Goal: Transaction & Acquisition: Book appointment/travel/reservation

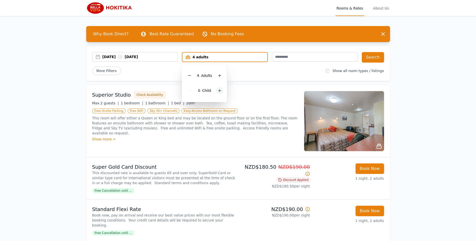
click at [220, 91] on icon at bounding box center [220, 91] width 4 height 4
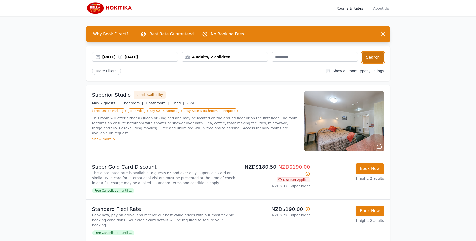
click at [368, 59] on button "Search" at bounding box center [373, 57] width 22 height 11
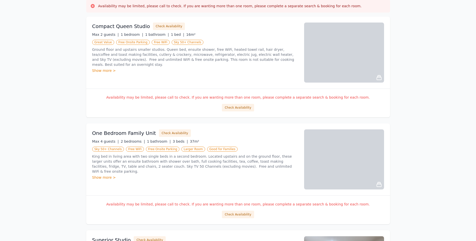
scroll to position [81, 0]
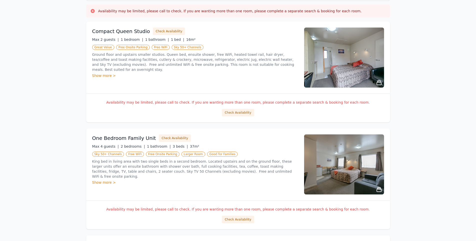
click at [353, 171] on img at bounding box center [344, 164] width 80 height 60
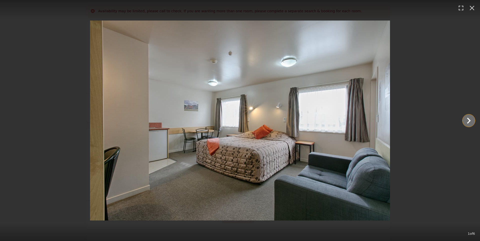
click at [472, 121] on icon "Show slide 2 of 6" at bounding box center [469, 121] width 12 height 12
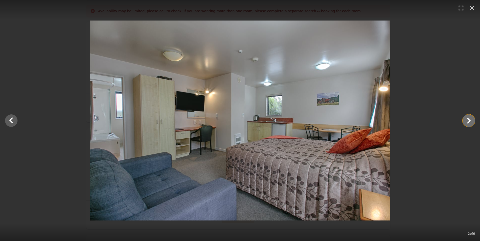
click at [472, 121] on icon "Show slide 3 of 6" at bounding box center [469, 121] width 12 height 12
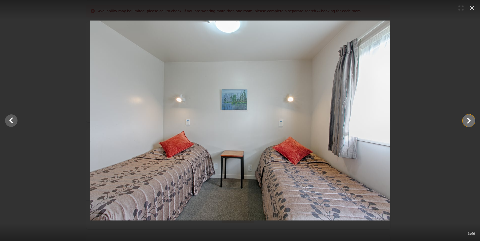
click at [472, 121] on icon "Show slide 4 of 6" at bounding box center [469, 121] width 12 height 12
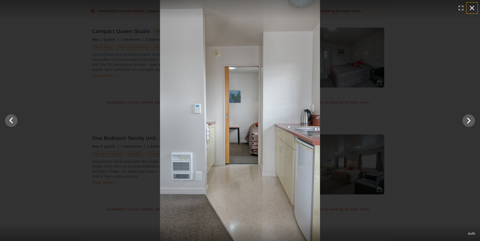
click at [471, 7] on icon "button" at bounding box center [472, 8] width 5 height 5
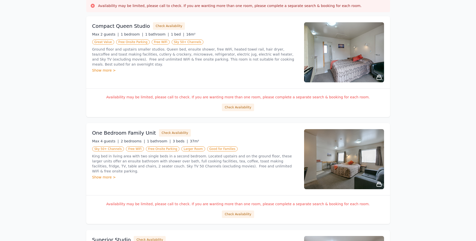
scroll to position [86, 0]
click at [236, 215] on button "Check Availability" at bounding box center [238, 214] width 32 height 8
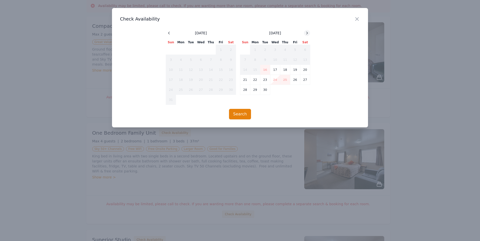
click at [308, 34] on icon at bounding box center [307, 33] width 4 height 4
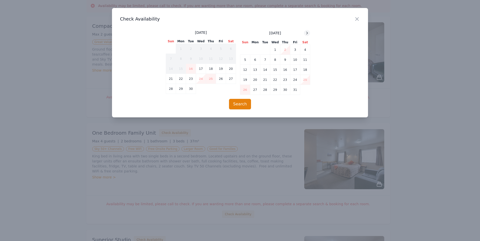
click at [308, 34] on icon at bounding box center [307, 33] width 4 height 4
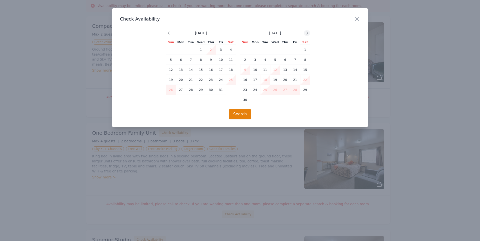
click at [309, 33] on icon at bounding box center [307, 33] width 4 height 4
click at [267, 89] on td "30" at bounding box center [265, 90] width 10 height 10
click at [359, 19] on icon "button" at bounding box center [357, 19] width 6 height 6
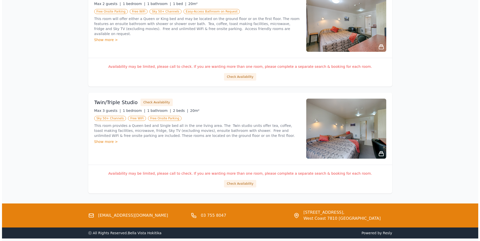
scroll to position [331, 0]
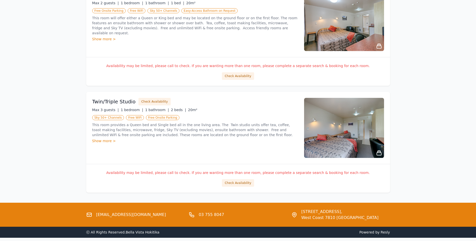
click at [364, 142] on img at bounding box center [344, 128] width 80 height 60
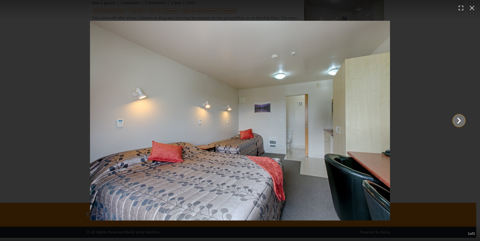
click at [462, 122] on icon "Show slide 2 of 2" at bounding box center [459, 121] width 12 height 12
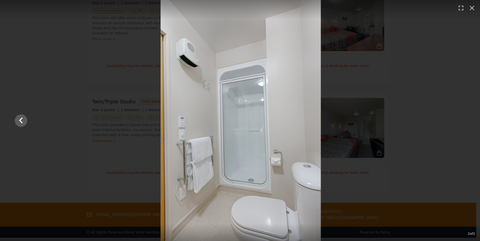
click at [462, 122] on div at bounding box center [241, 120] width 460 height 241
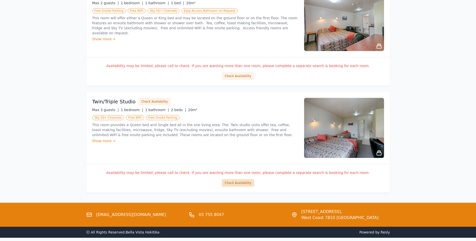
click at [242, 184] on button "Check Availability" at bounding box center [238, 183] width 32 height 8
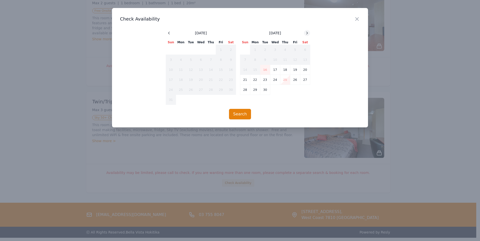
click at [310, 33] on div at bounding box center [307, 33] width 6 height 6
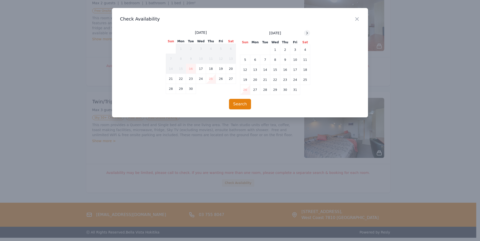
click at [310, 33] on div at bounding box center [307, 33] width 6 height 6
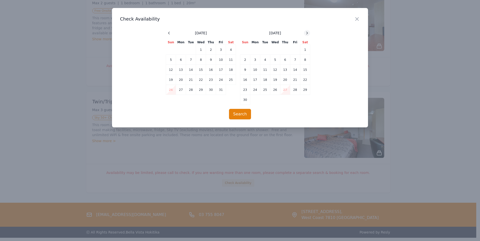
click at [310, 33] on div at bounding box center [307, 33] width 6 height 6
click at [264, 90] on td "30" at bounding box center [265, 90] width 10 height 10
click at [275, 92] on td "31" at bounding box center [275, 90] width 10 height 10
click at [247, 117] on button "Search" at bounding box center [240, 114] width 22 height 11
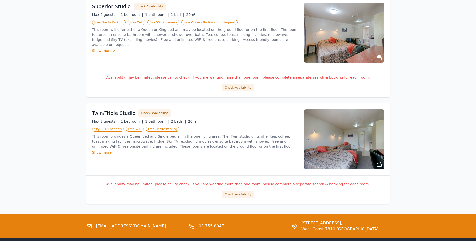
scroll to position [318, 0]
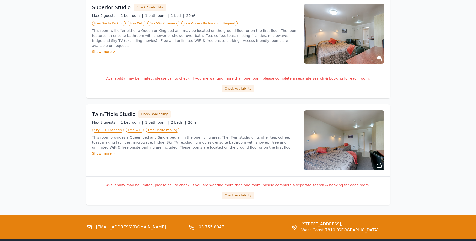
click at [102, 154] on div "Show more >" at bounding box center [195, 153] width 206 height 5
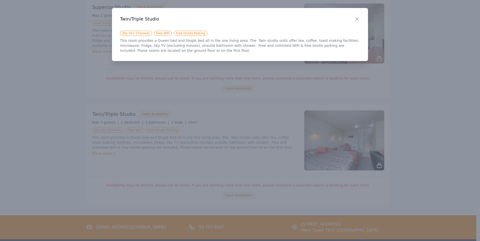
click at [361, 18] on div "Close" at bounding box center [361, 16] width 14 height 16
click at [359, 19] on icon "button" at bounding box center [357, 19] width 6 height 6
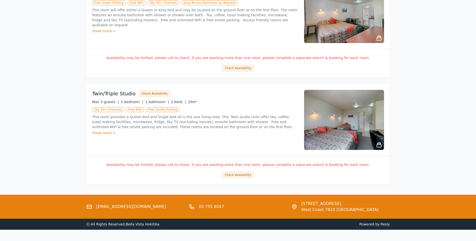
scroll to position [324, 0]
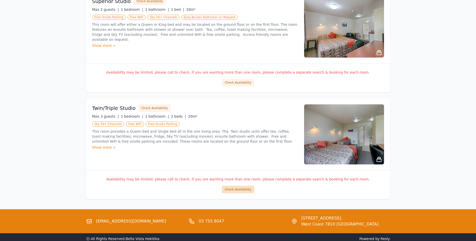
click at [246, 189] on button "Check Availability" at bounding box center [238, 190] width 32 height 8
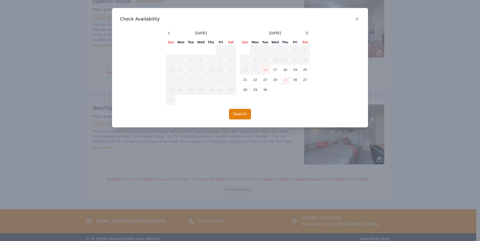
click at [308, 32] on icon at bounding box center [307, 33] width 4 height 4
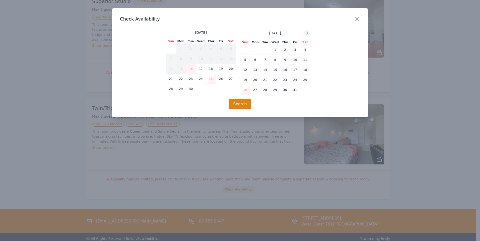
click at [308, 32] on icon at bounding box center [307, 33] width 4 height 4
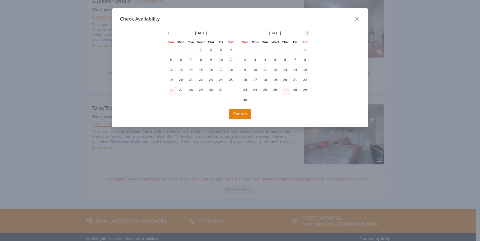
click at [308, 32] on icon at bounding box center [307, 33] width 4 height 4
click at [357, 17] on icon "button" at bounding box center [357, 19] width 6 height 6
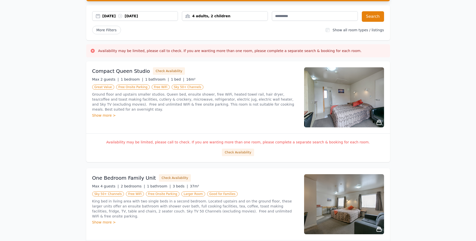
scroll to position [0, 0]
